Goal: Task Accomplishment & Management: Use online tool/utility

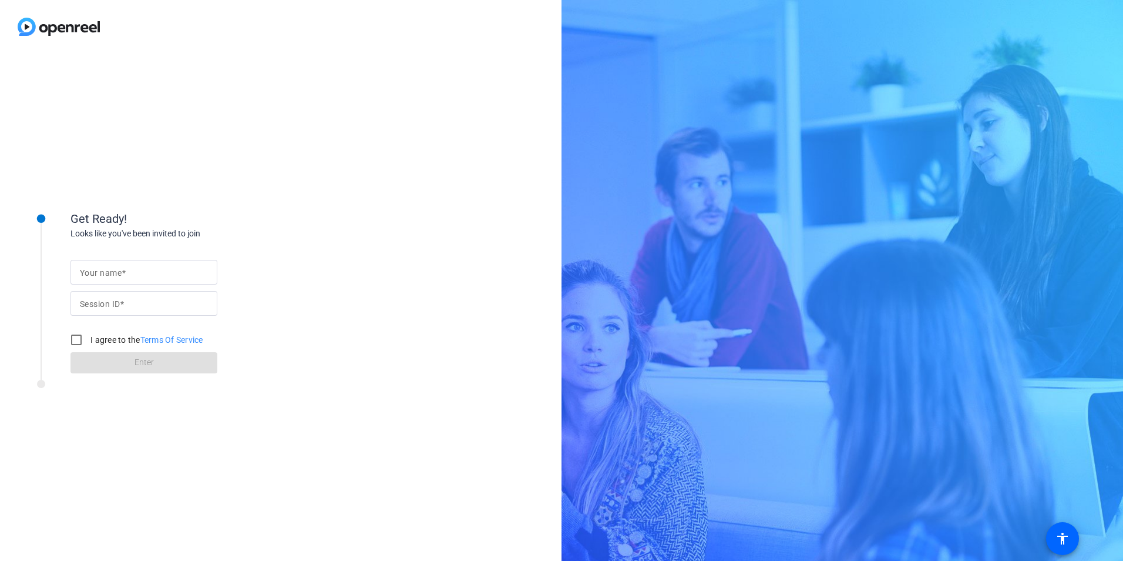
click at [120, 271] on mat-label "Your name" at bounding box center [101, 272] width 42 height 9
click at [120, 271] on input "Your name" at bounding box center [144, 272] width 128 height 14
type input "[PERSON_NAME]"
click at [123, 305] on span at bounding box center [122, 303] width 4 height 9
click at [123, 305] on input "Session ID" at bounding box center [144, 303] width 128 height 14
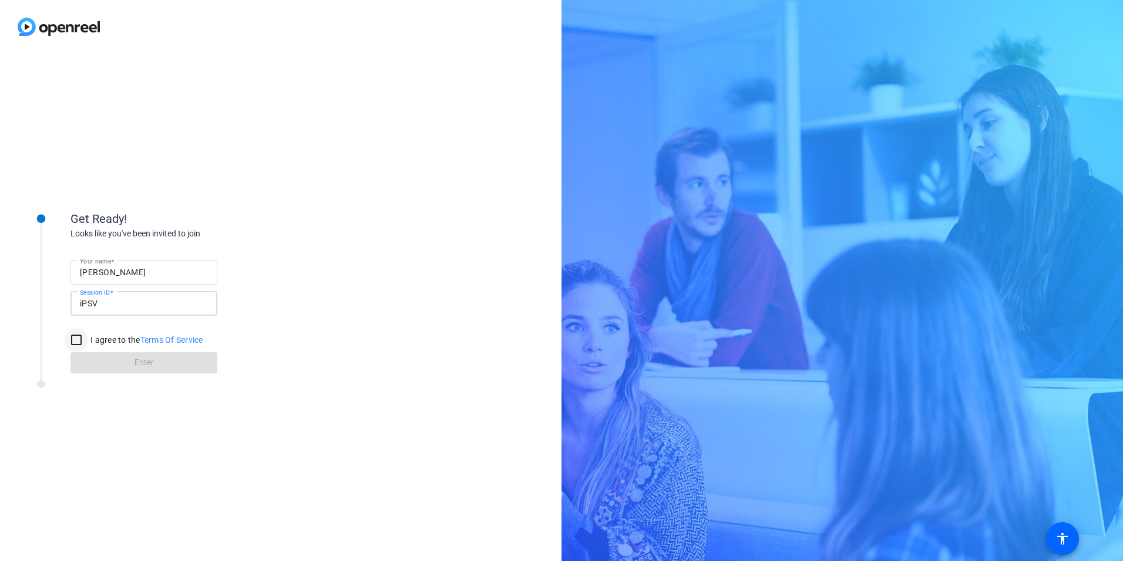
type input "iPSV"
click at [80, 340] on input "I agree to the Terms Of Service" at bounding box center [77, 340] width 24 height 24
checkbox input "true"
click at [150, 361] on span "Enter" at bounding box center [144, 362] width 19 height 12
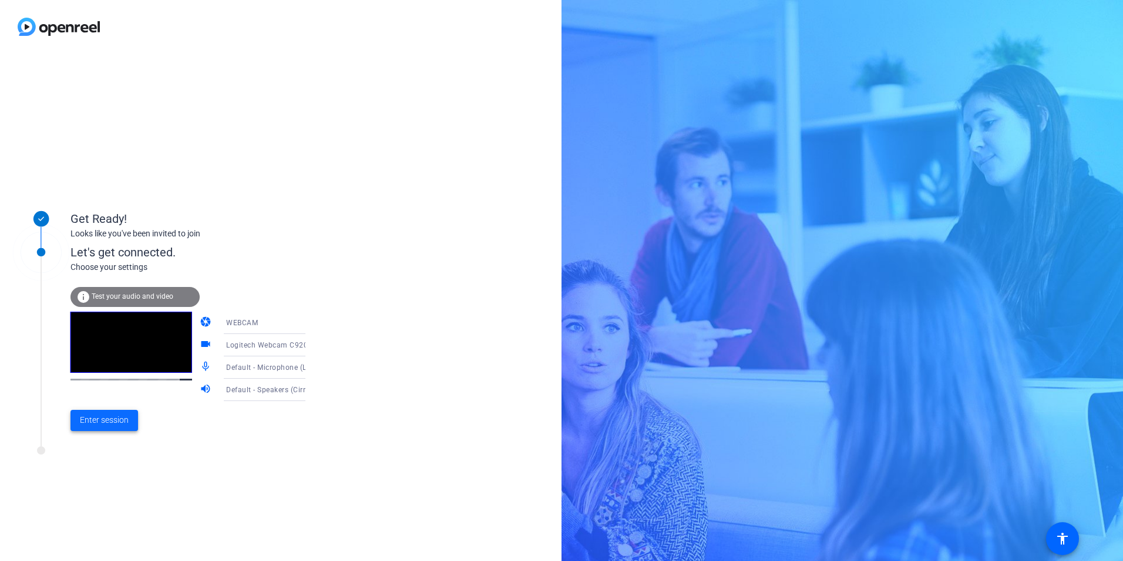
click at [111, 418] on span "Enter session" at bounding box center [104, 420] width 49 height 12
